Goal: Task Accomplishment & Management: Understand process/instructions

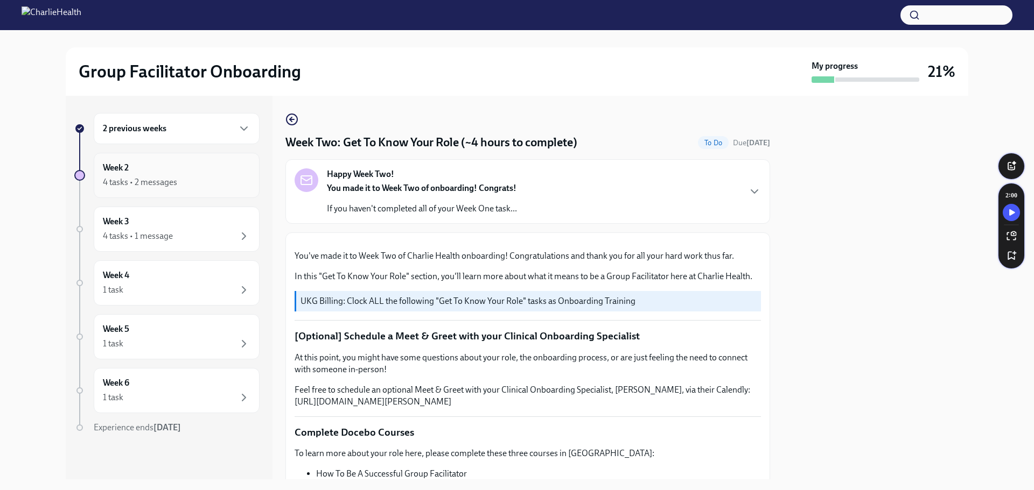
click at [161, 179] on div "4 tasks • 2 messages" at bounding box center [140, 183] width 74 height 12
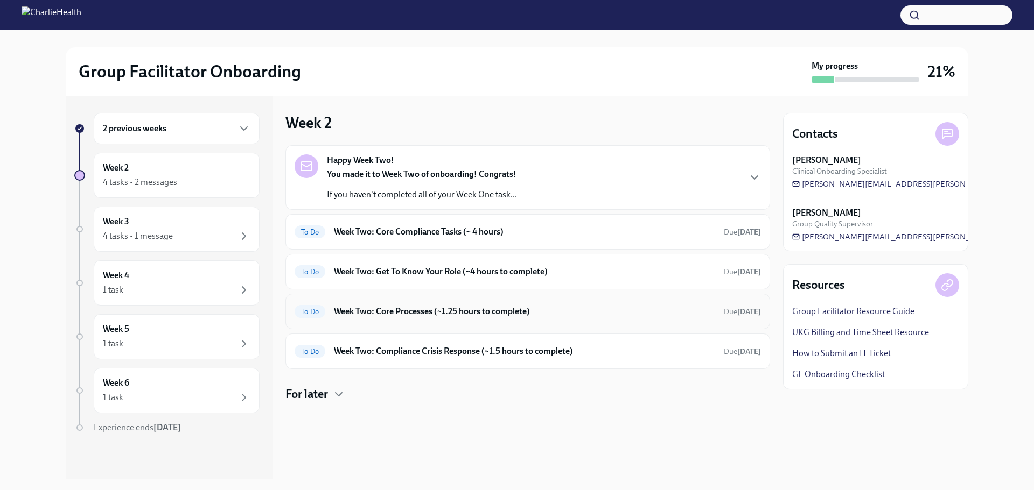
click at [418, 314] on h6 "Week Two: Core Processes (~1.25 hours to complete)" at bounding box center [524, 312] width 381 height 12
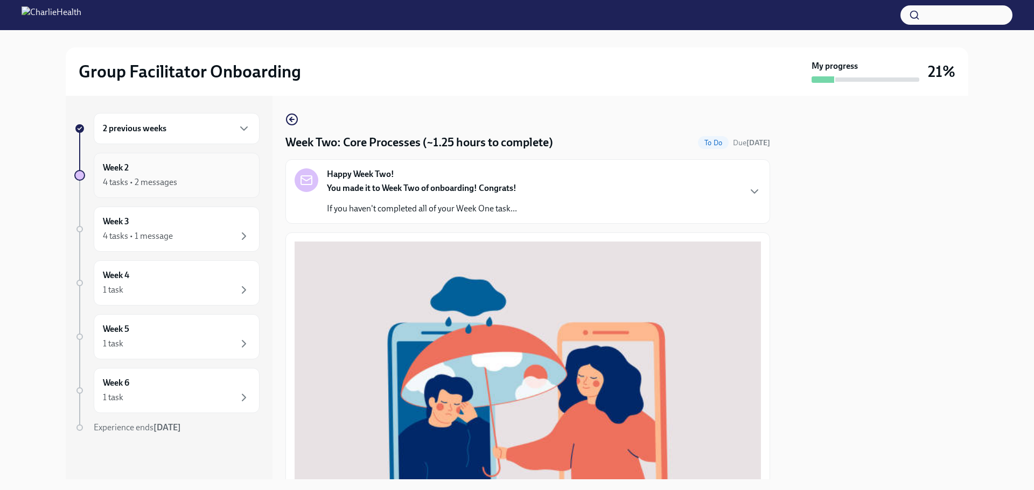
click at [177, 179] on div "4 tasks • 2 messages" at bounding box center [177, 182] width 148 height 13
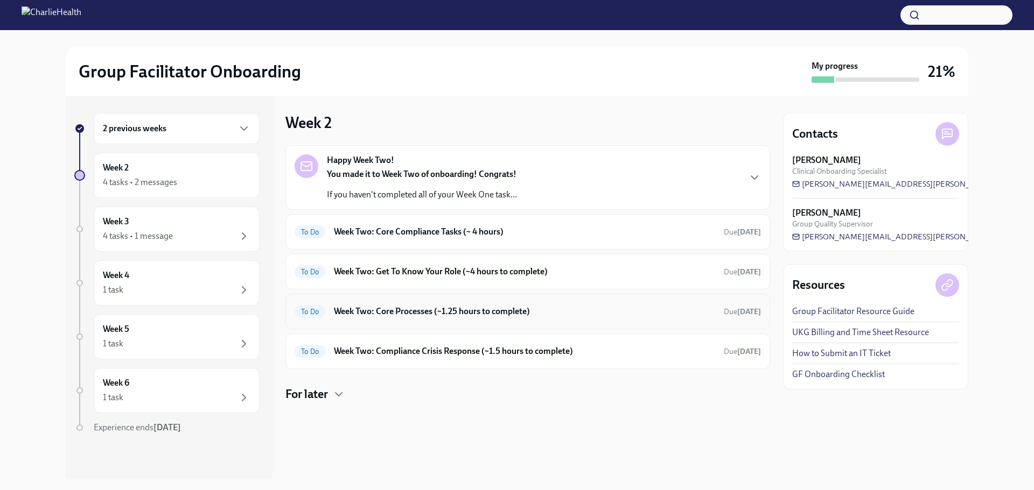
click at [412, 315] on h6 "Week Two: Core Processes (~1.25 hours to complete)" at bounding box center [524, 312] width 381 height 12
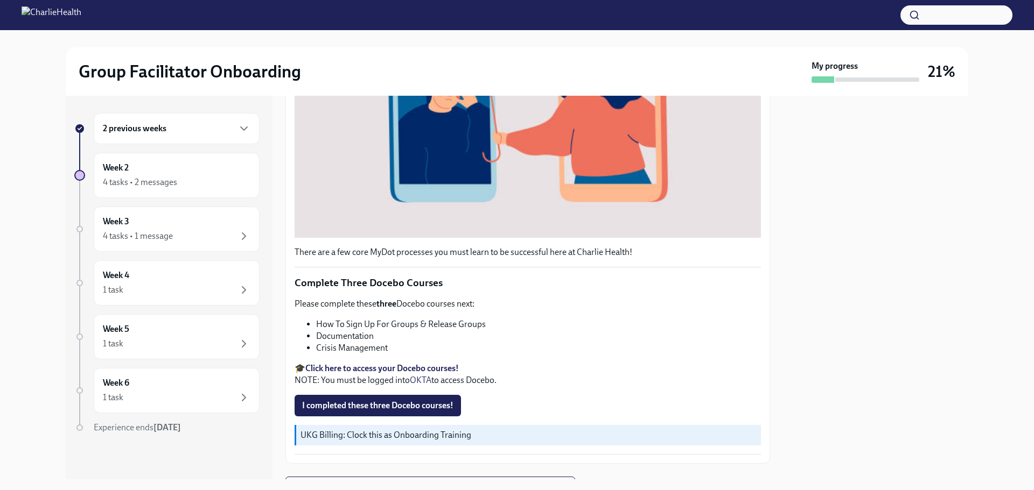
scroll to position [323, 0]
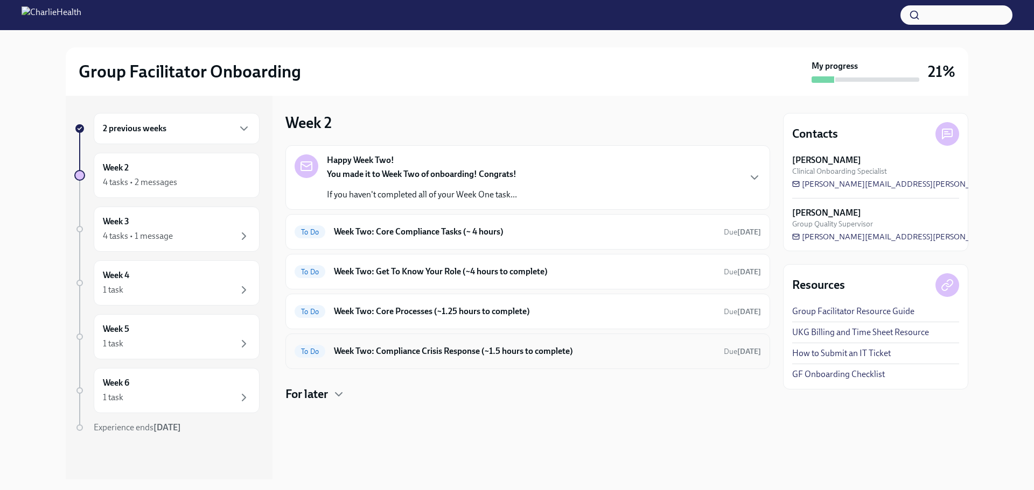
click at [423, 353] on h6 "Week Two: Compliance Crisis Response (~1.5 hours to complete)" at bounding box center [524, 352] width 381 height 12
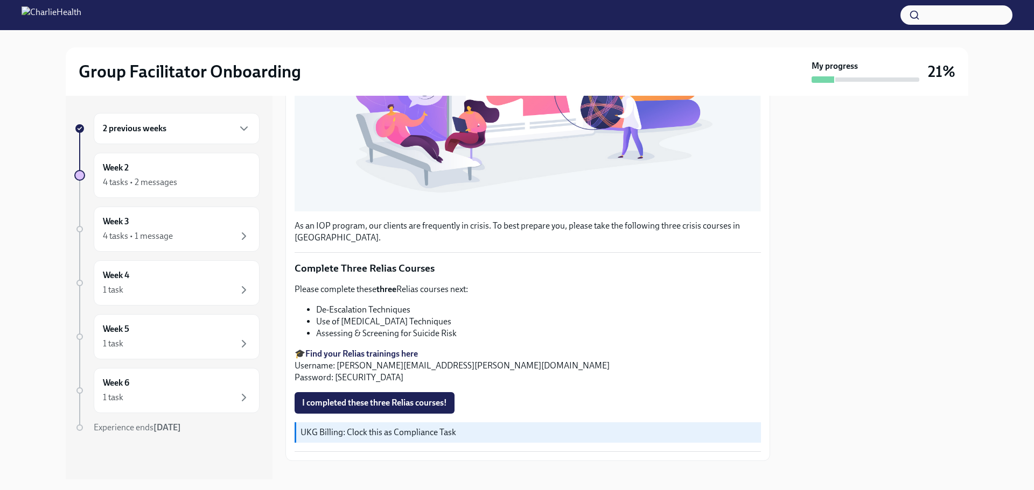
scroll to position [321, 0]
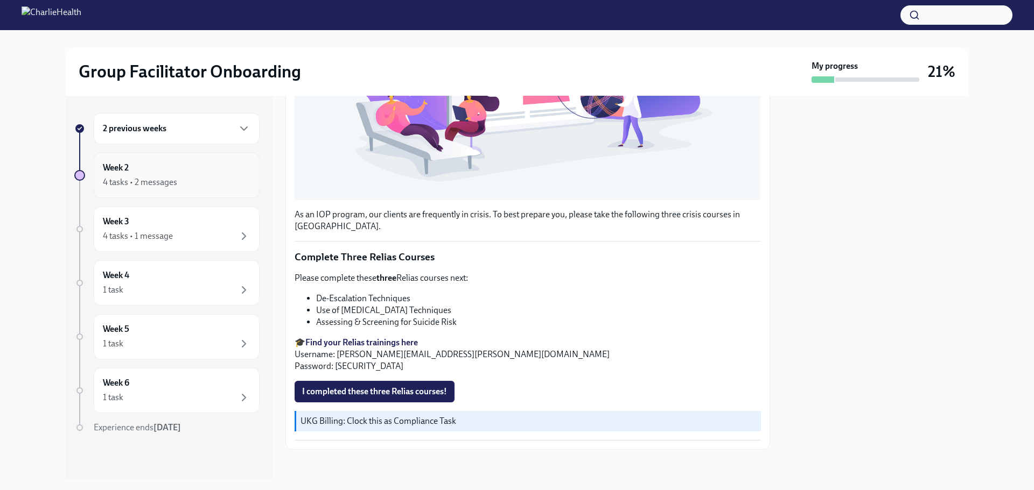
click at [165, 174] on div "Week 2 4 tasks • 2 messages" at bounding box center [177, 175] width 148 height 27
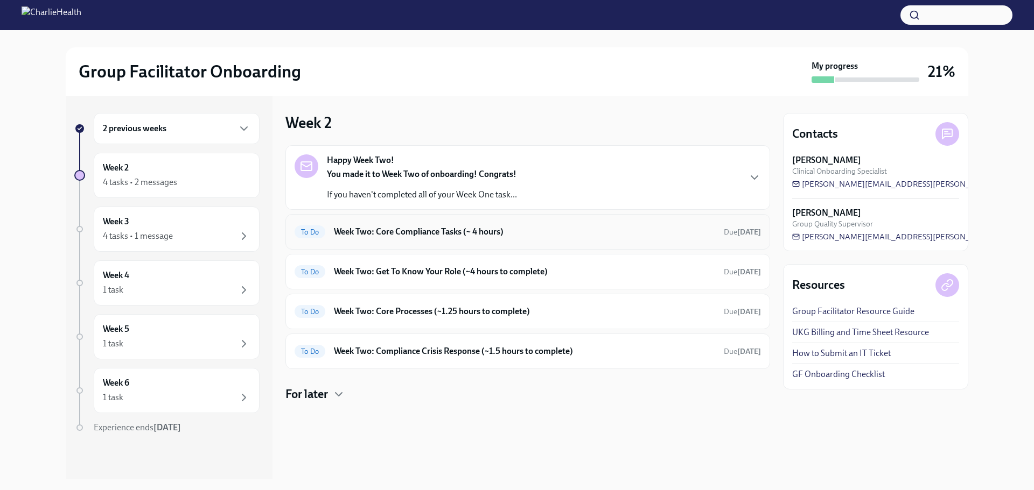
click at [430, 234] on h6 "Week Two: Core Compliance Tasks (~ 4 hours)" at bounding box center [524, 232] width 381 height 12
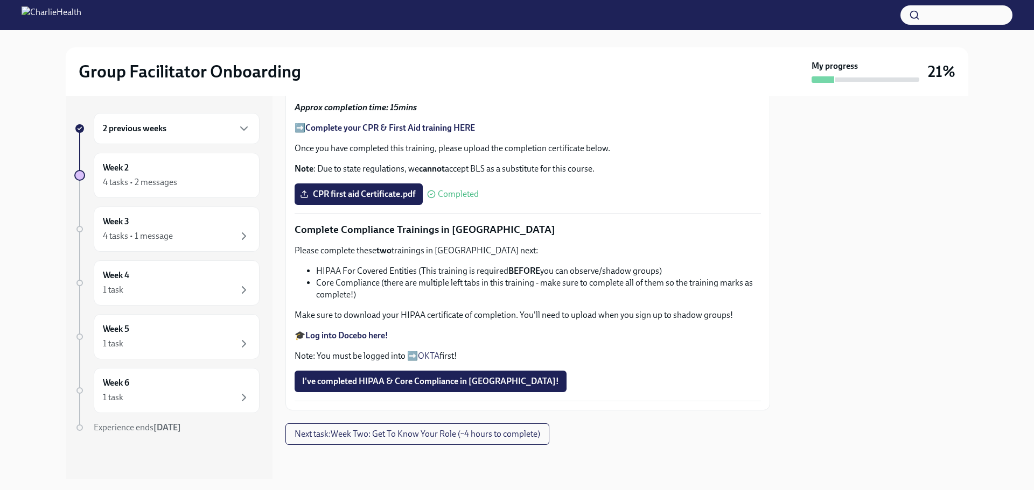
scroll to position [659, 0]
click at [118, 179] on div "4 tasks • 2 messages" at bounding box center [140, 183] width 74 height 12
